Goal: Transaction & Acquisition: Purchase product/service

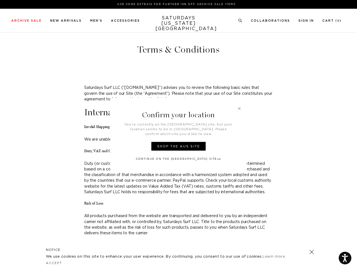
click at [179, 135] on div "Confirm your location You’re currently on the USA site, but your location seems…" at bounding box center [178, 135] width 137 height 75
click at [239, 111] on link at bounding box center [239, 108] width 5 height 5
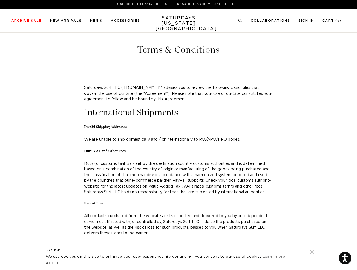
click at [241, 21] on icon at bounding box center [240, 21] width 4 height 4
click at [312, 252] on link at bounding box center [312, 252] width 8 height 8
click at [54, 264] on link "Accept" at bounding box center [54, 263] width 16 height 3
